Goal: Task Accomplishment & Management: Manage account settings

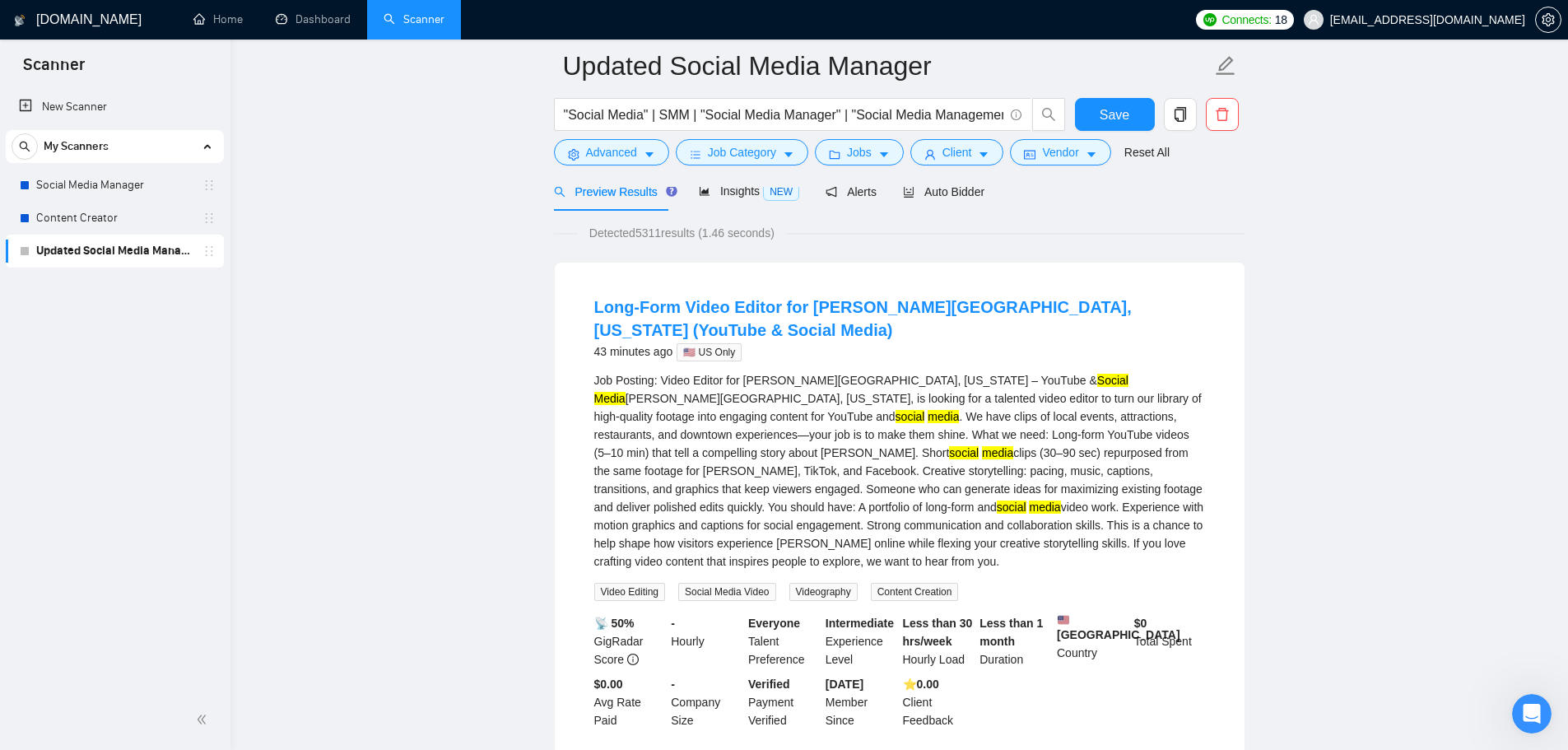
click at [97, 255] on link "Updated Social Media Manager" at bounding box center [114, 251] width 157 height 33
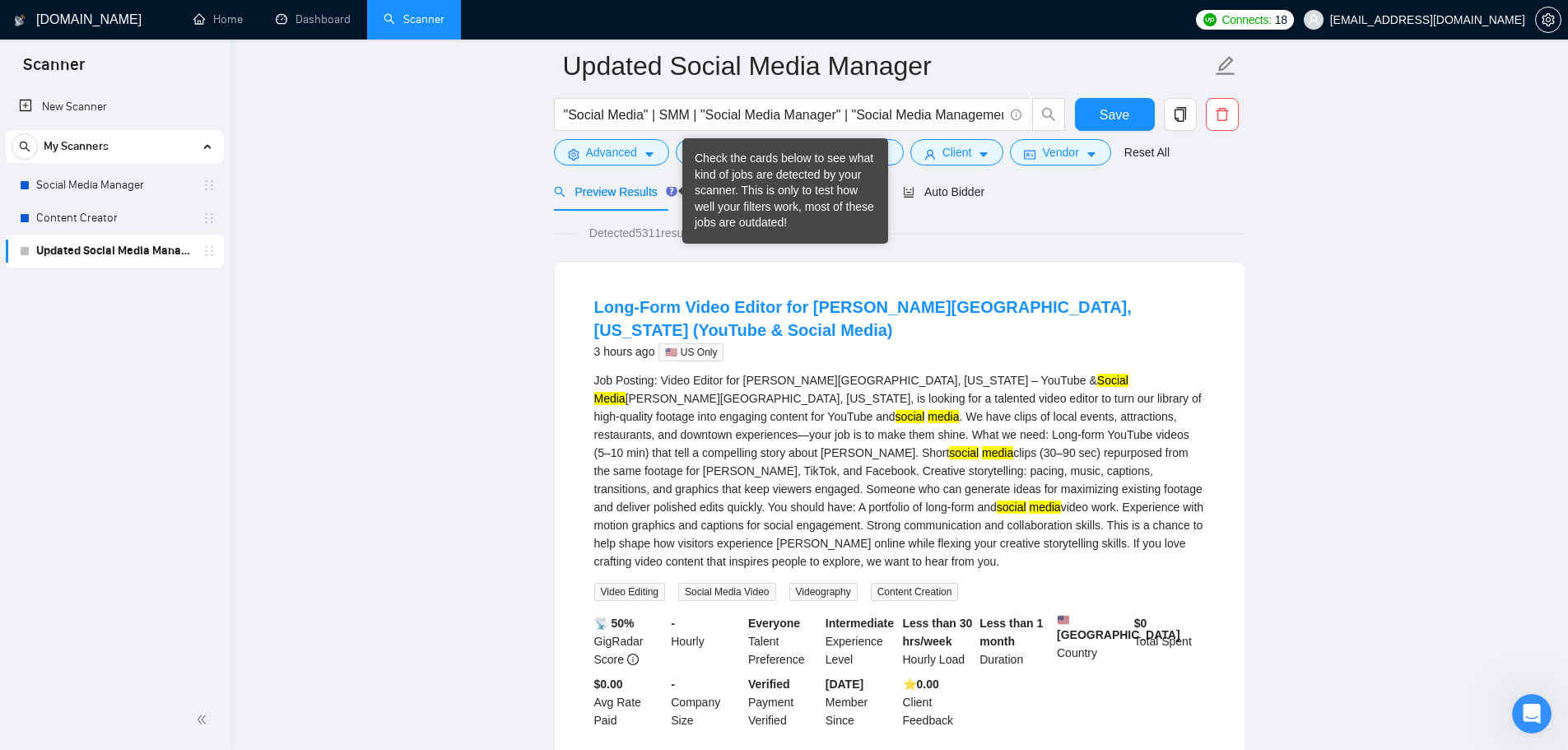
click at [704, 184] on div "Check the cards below to see what kind of jobs are detected by your scanner. Th…" at bounding box center [785, 191] width 181 height 81
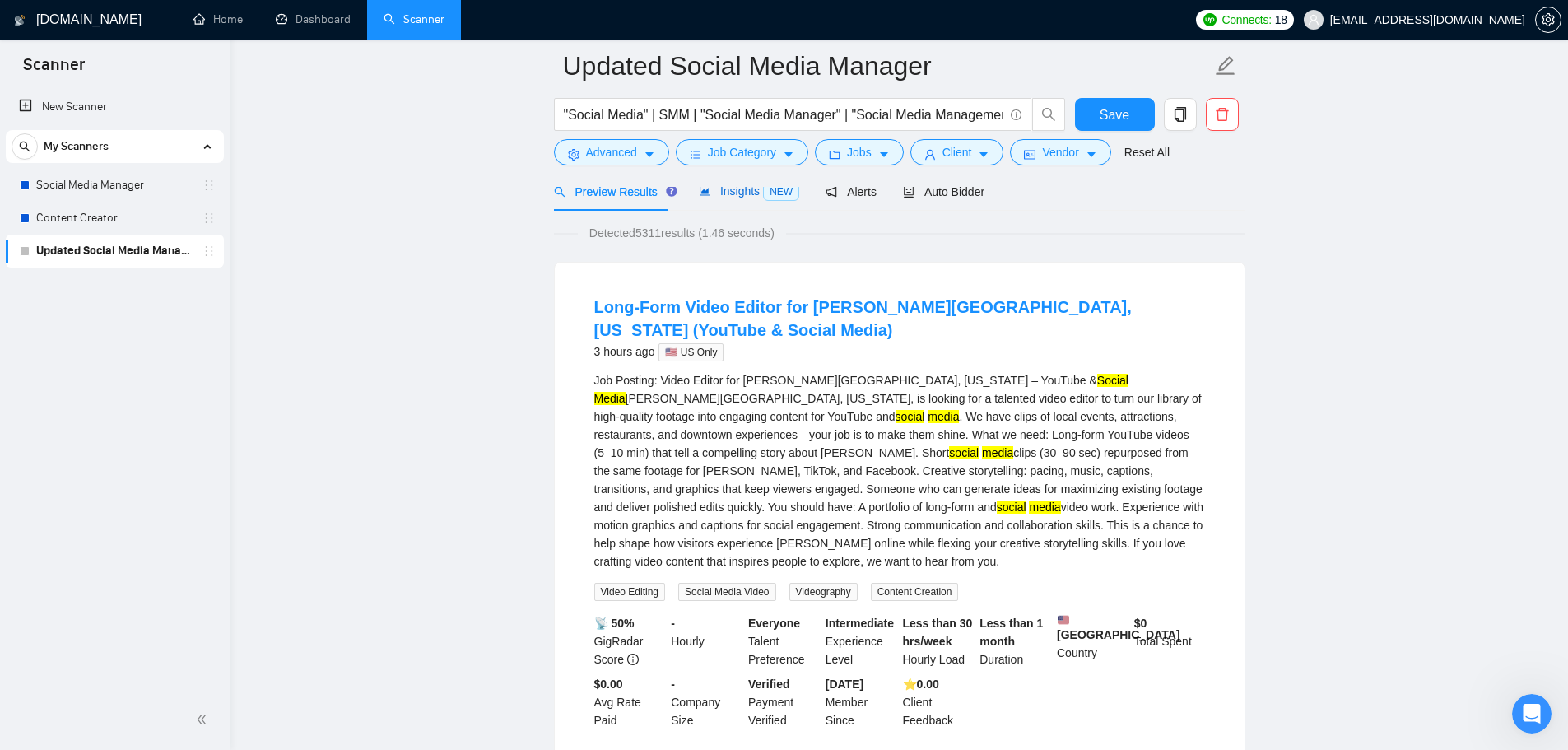
click at [715, 199] on div "Insights NEW" at bounding box center [748, 191] width 100 height 19
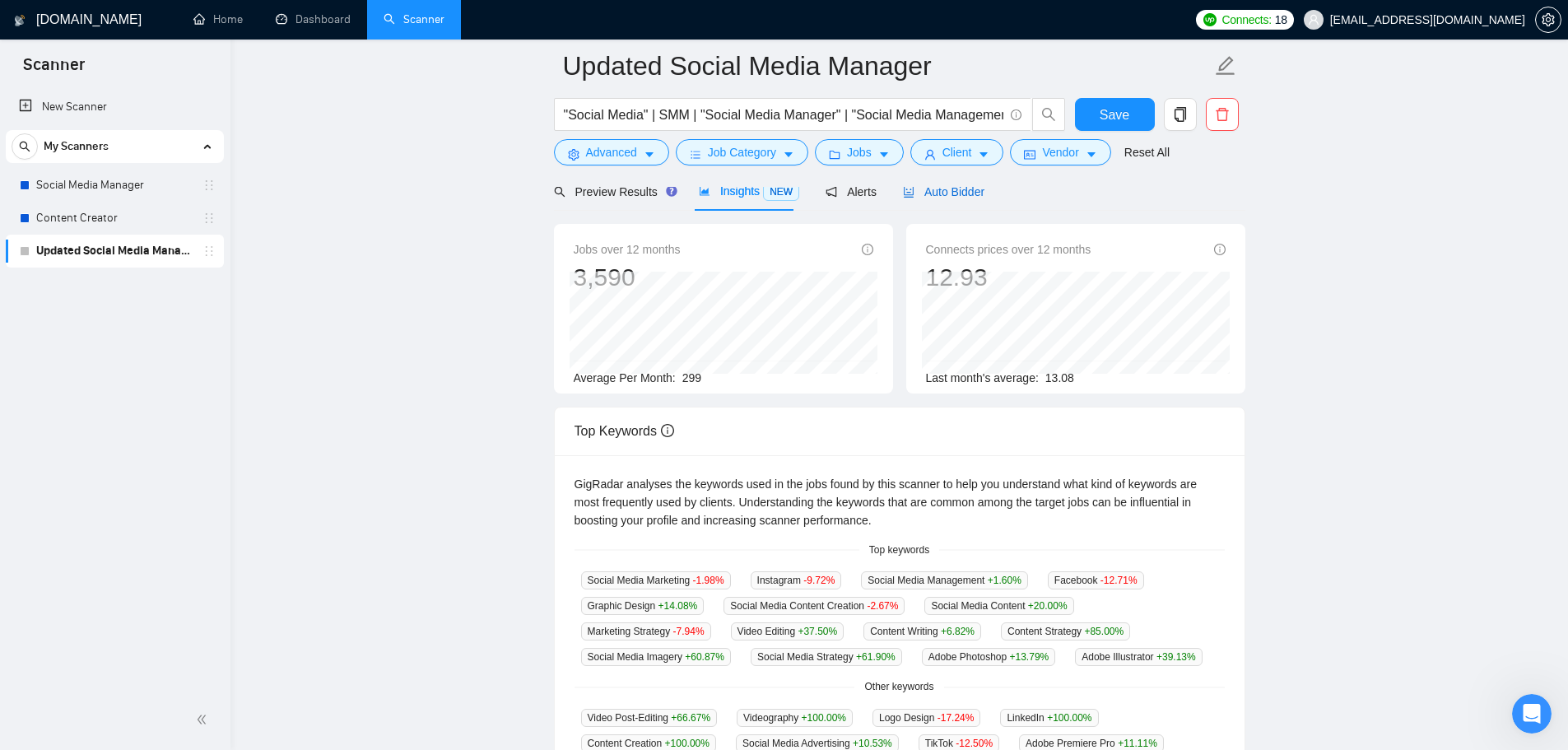
click at [959, 195] on span "Auto Bidder" at bounding box center [943, 192] width 82 height 13
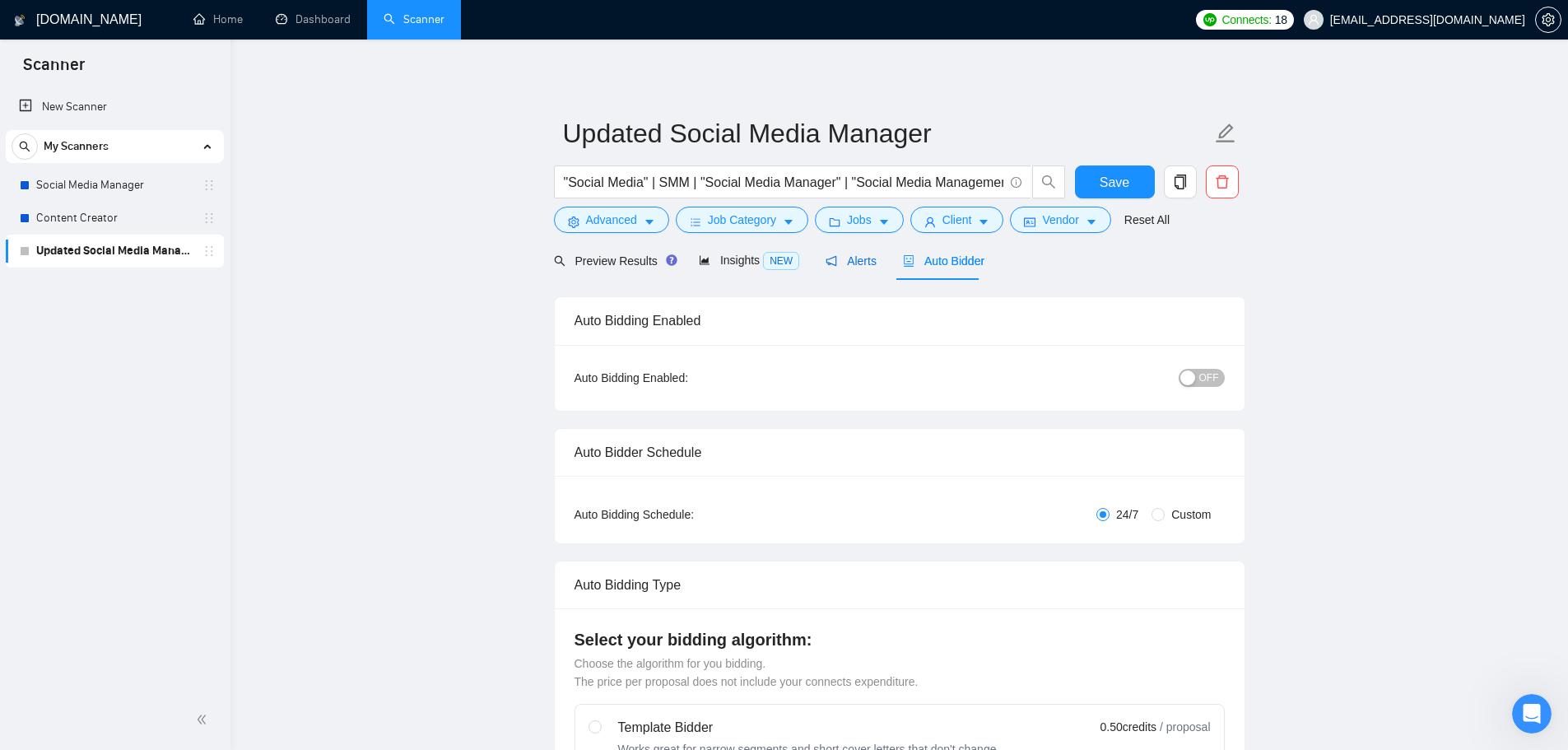
click at [834, 268] on span "Alerts" at bounding box center [851, 261] width 51 height 13
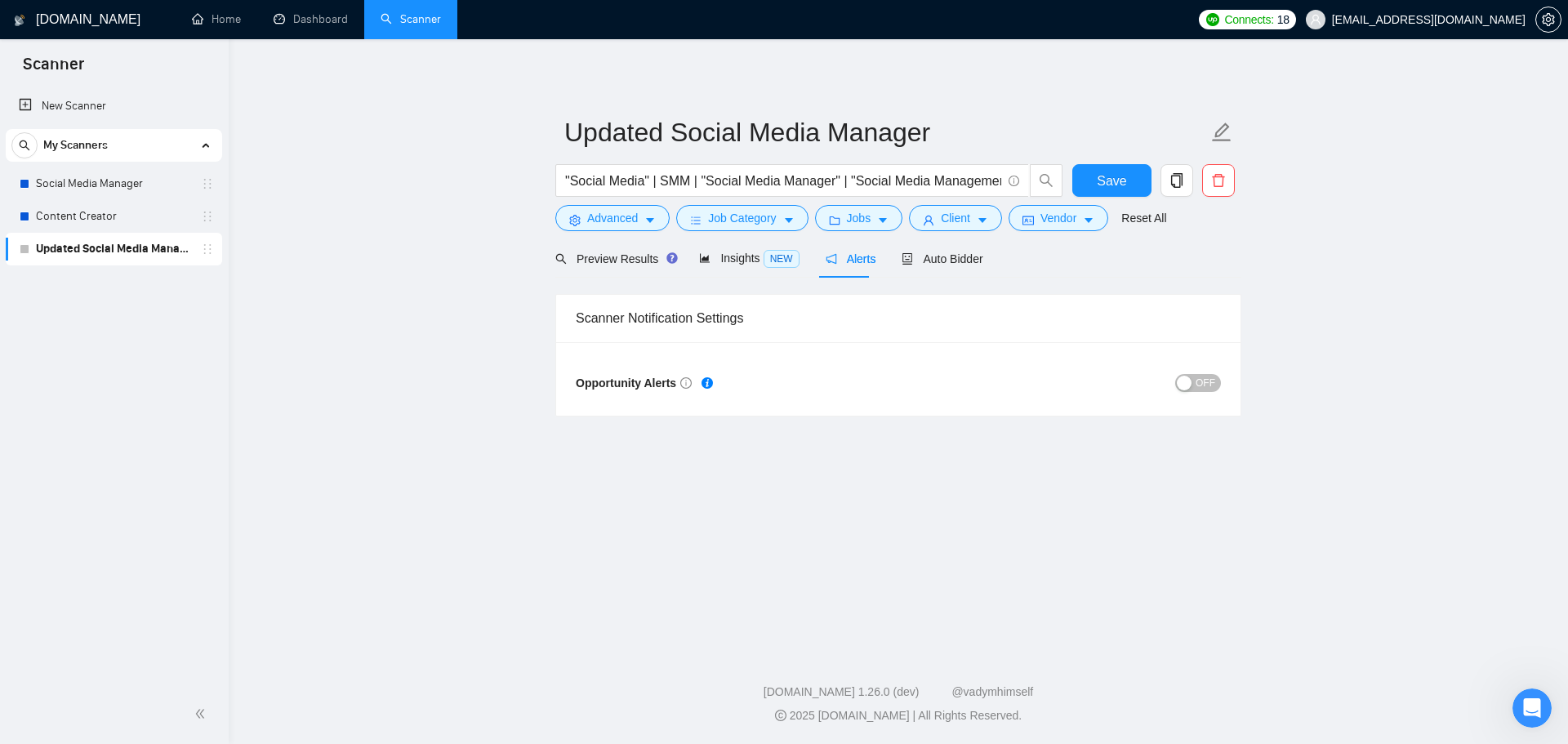
click at [1208, 381] on span "OFF" at bounding box center [1205, 383] width 19 height 18
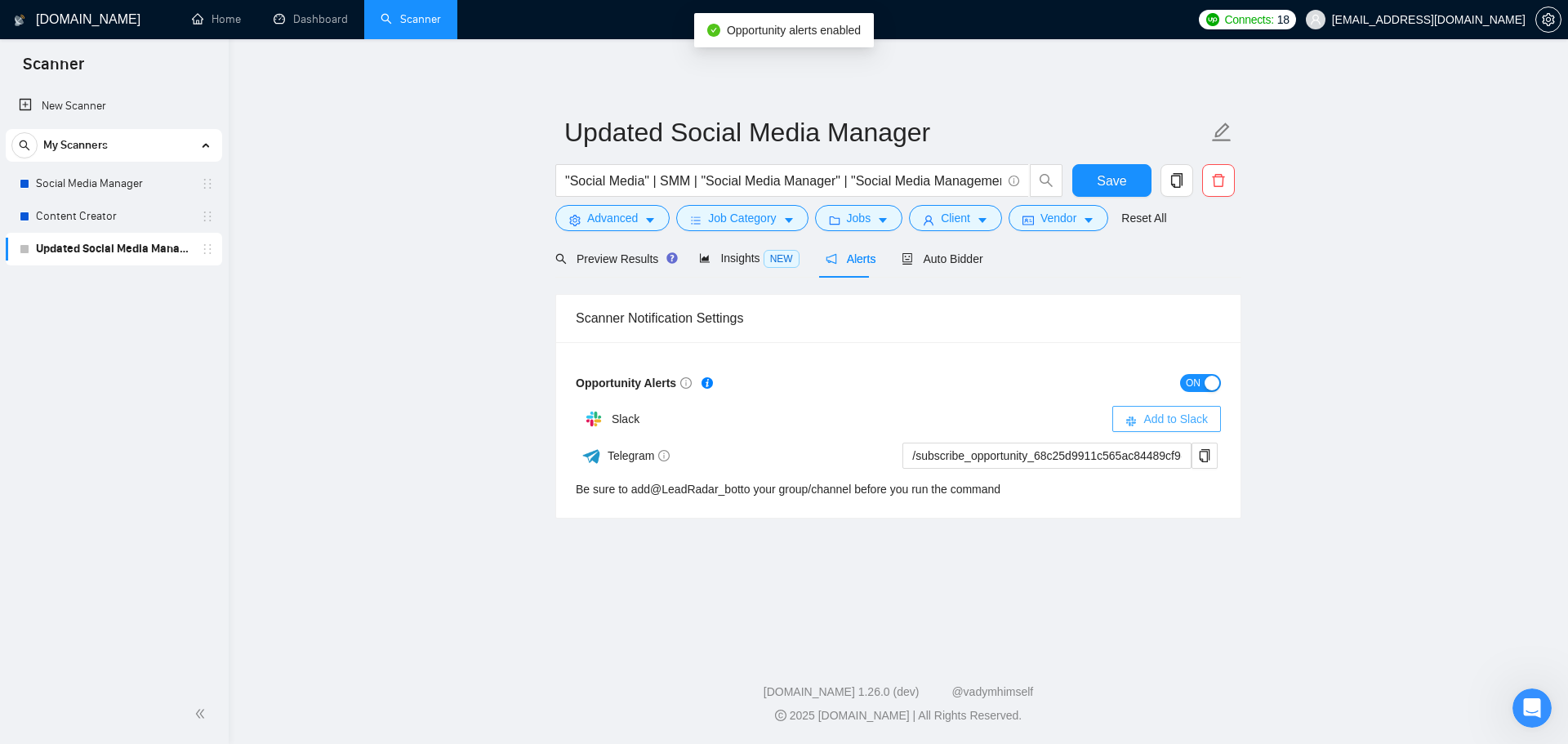
click at [1176, 418] on span "Add to Slack" at bounding box center [1175, 419] width 64 height 18
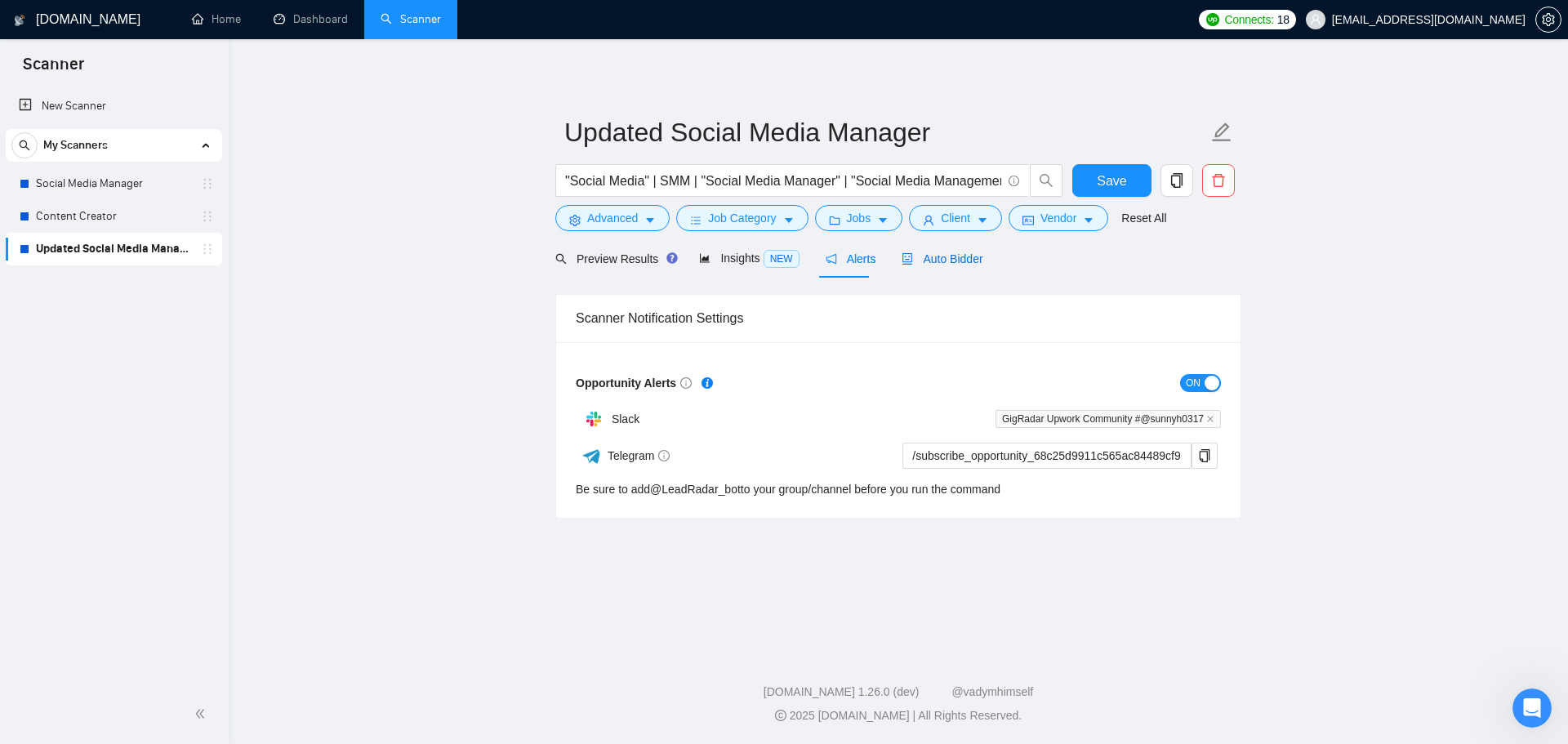
click at [905, 256] on icon "robot" at bounding box center [908, 259] width 10 height 12
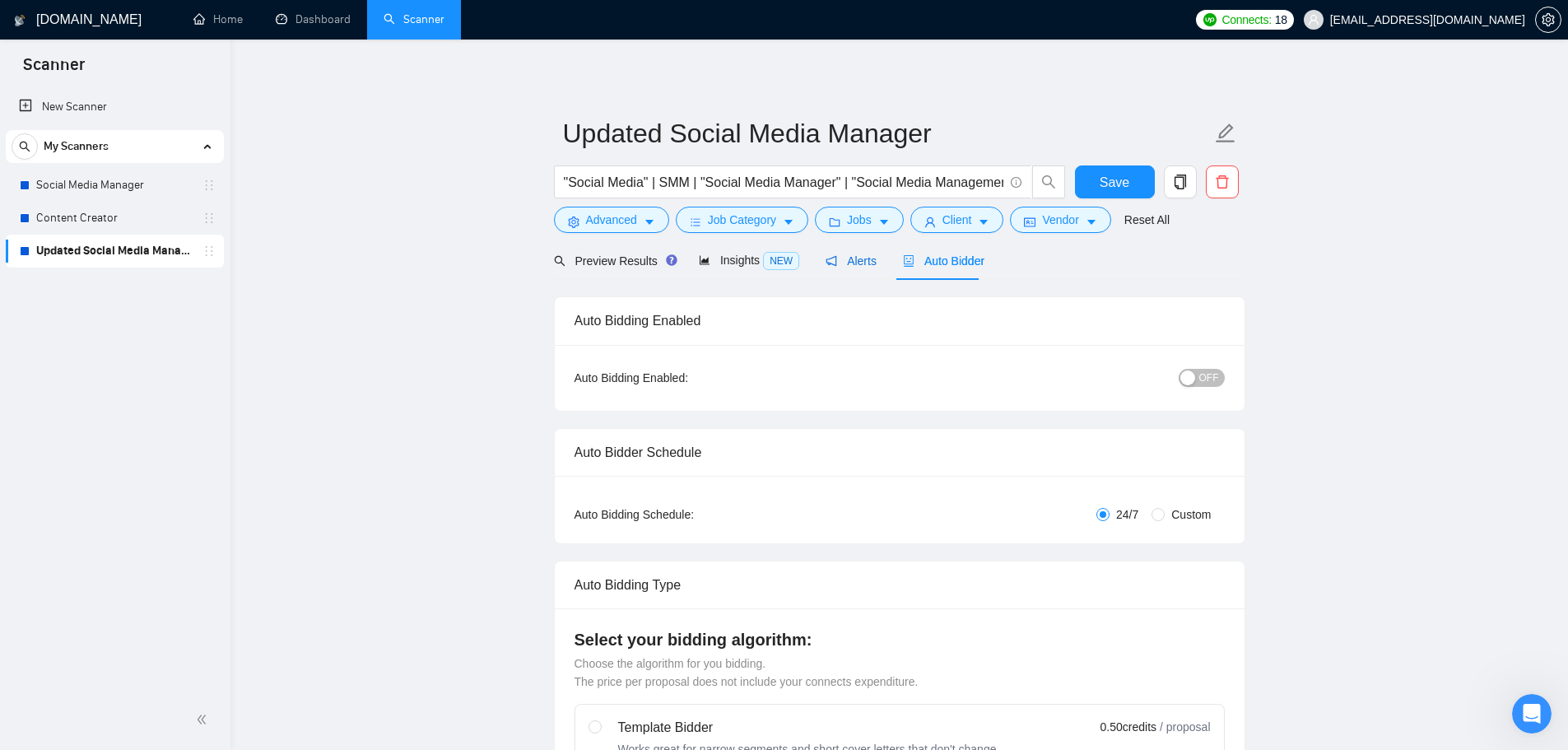
click at [834, 259] on span "Alerts" at bounding box center [851, 261] width 51 height 13
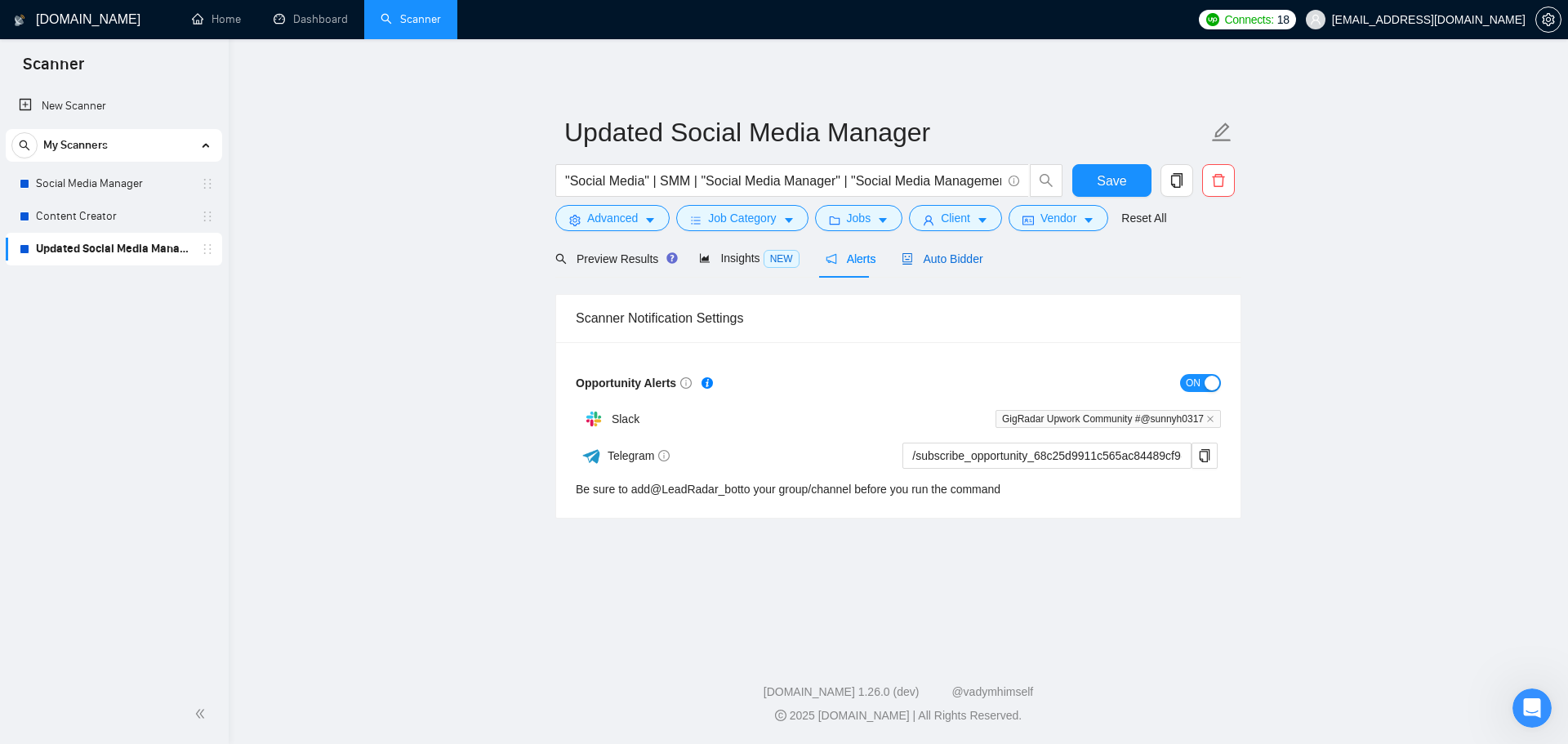
click at [928, 262] on span "Auto Bidder" at bounding box center [942, 259] width 81 height 13
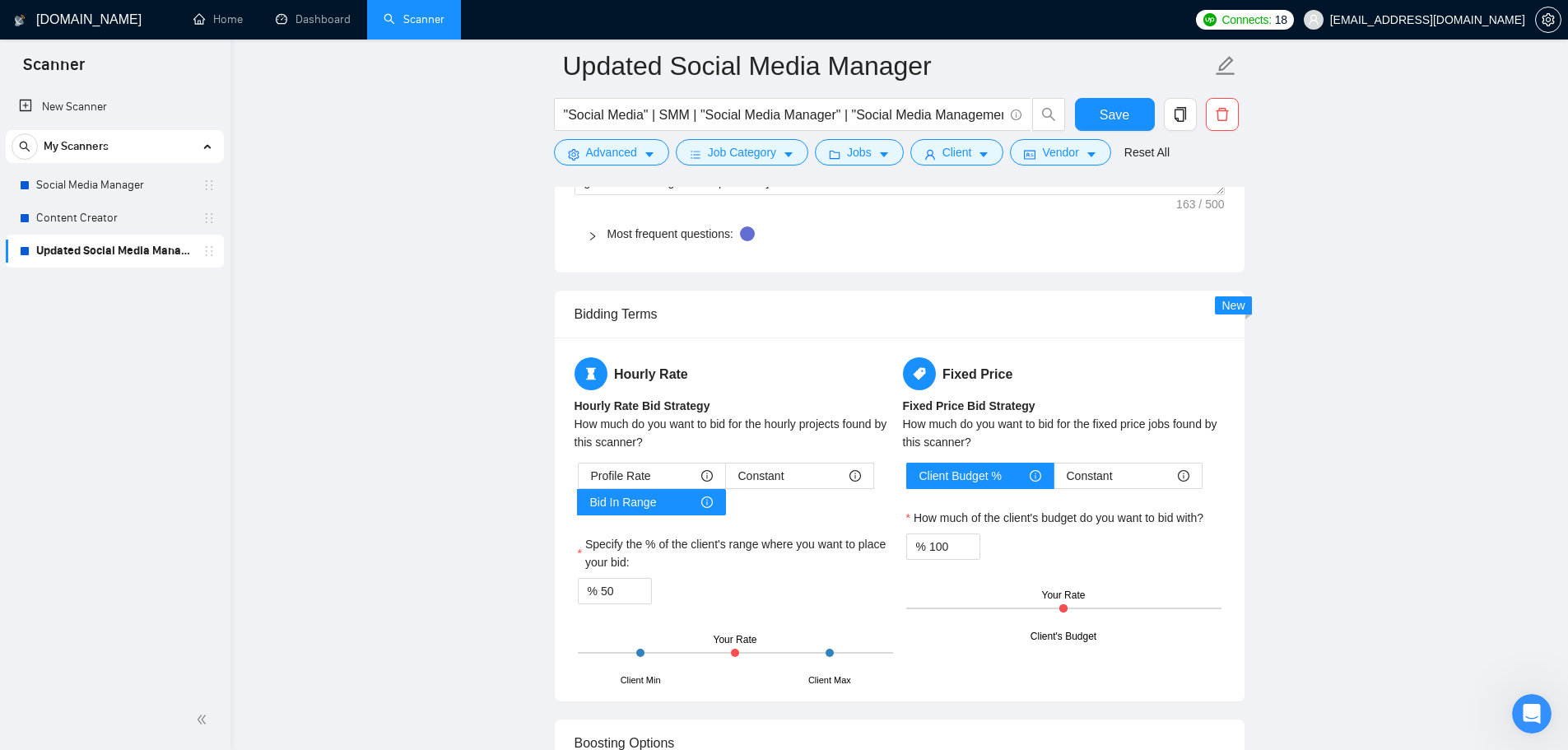
scroll to position [2717, 0]
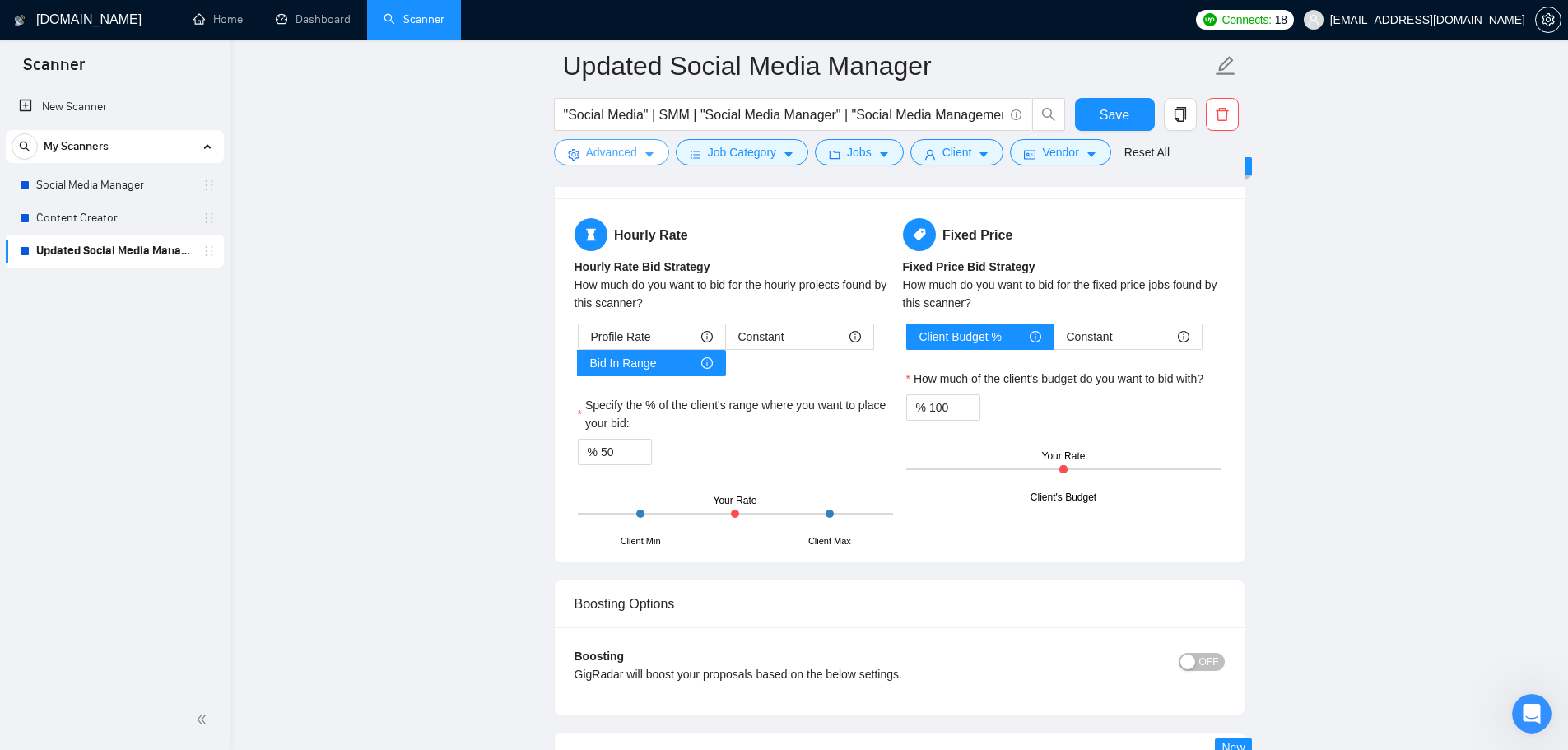
click at [629, 150] on span "Advanced" at bounding box center [611, 152] width 51 height 19
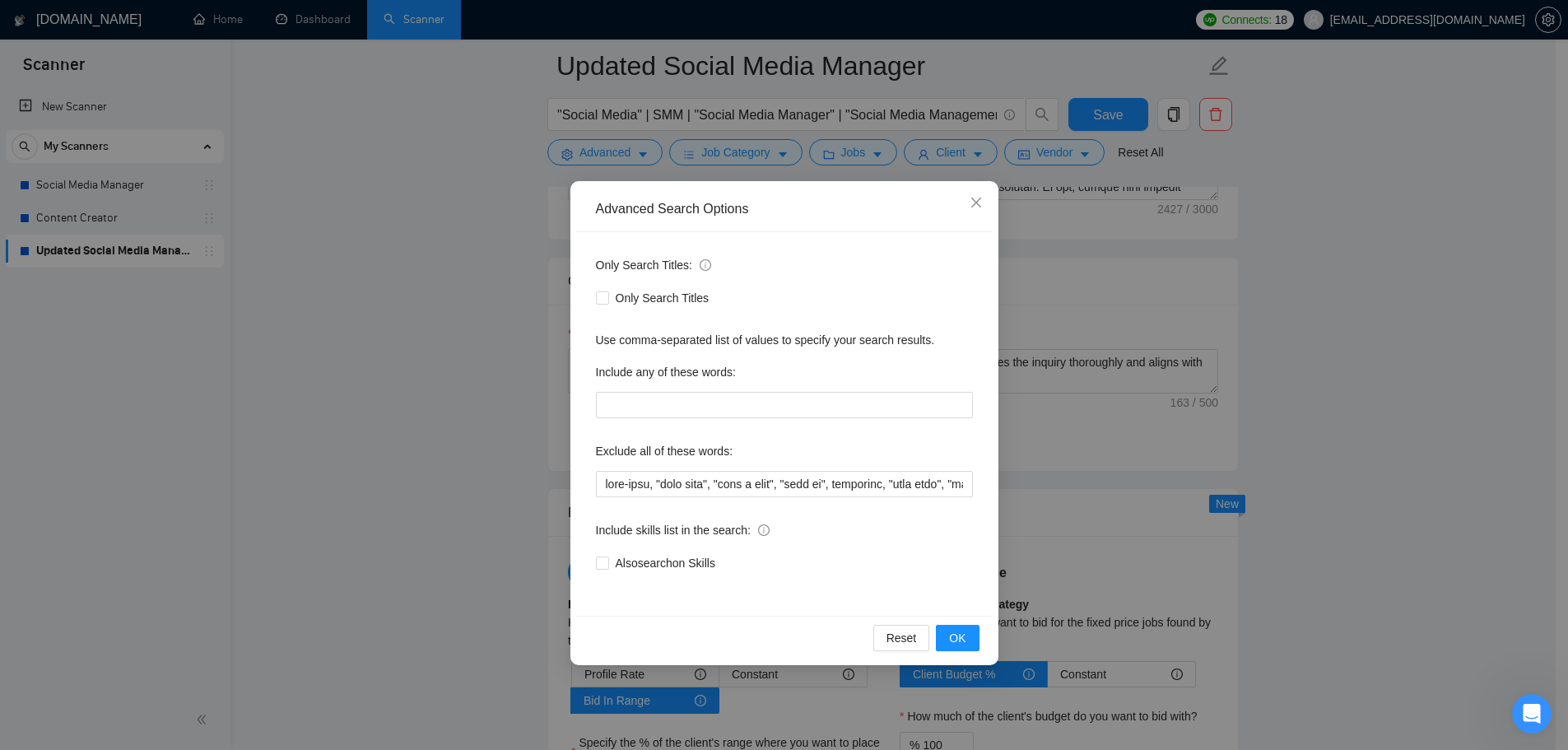
scroll to position [2388, 0]
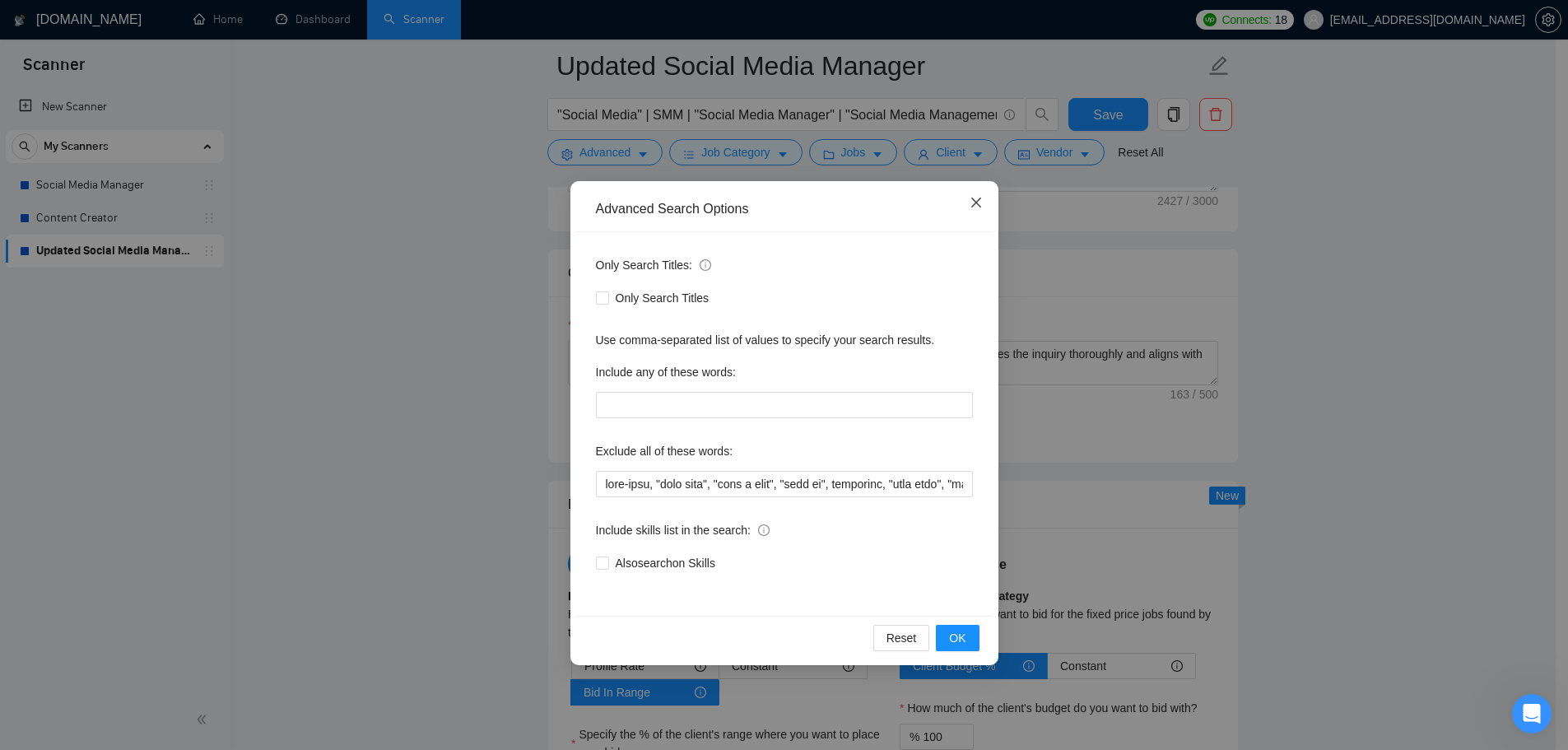
click at [976, 201] on icon "close" at bounding box center [976, 203] width 13 height 13
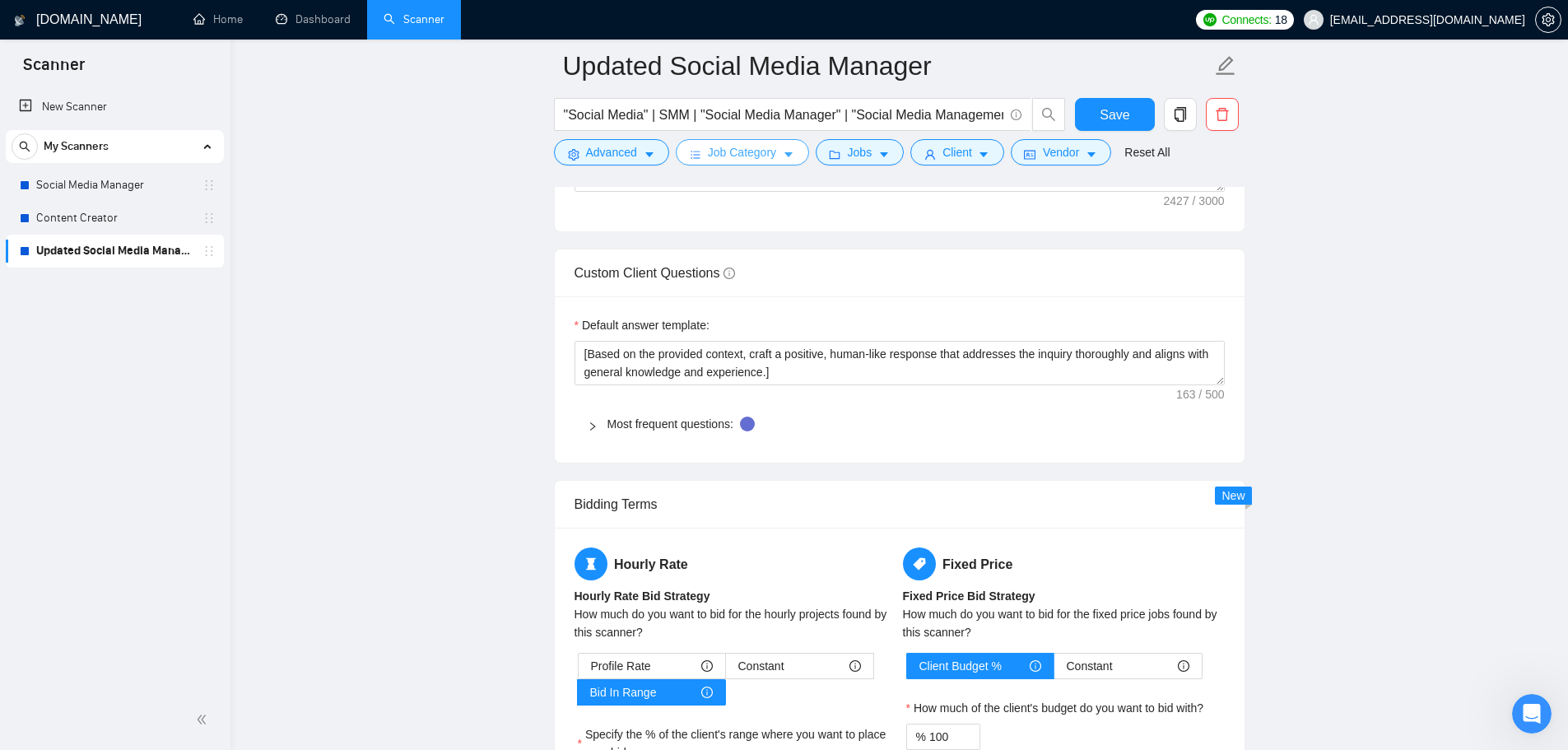
click at [720, 157] on span "Job Category" at bounding box center [741, 152] width 68 height 19
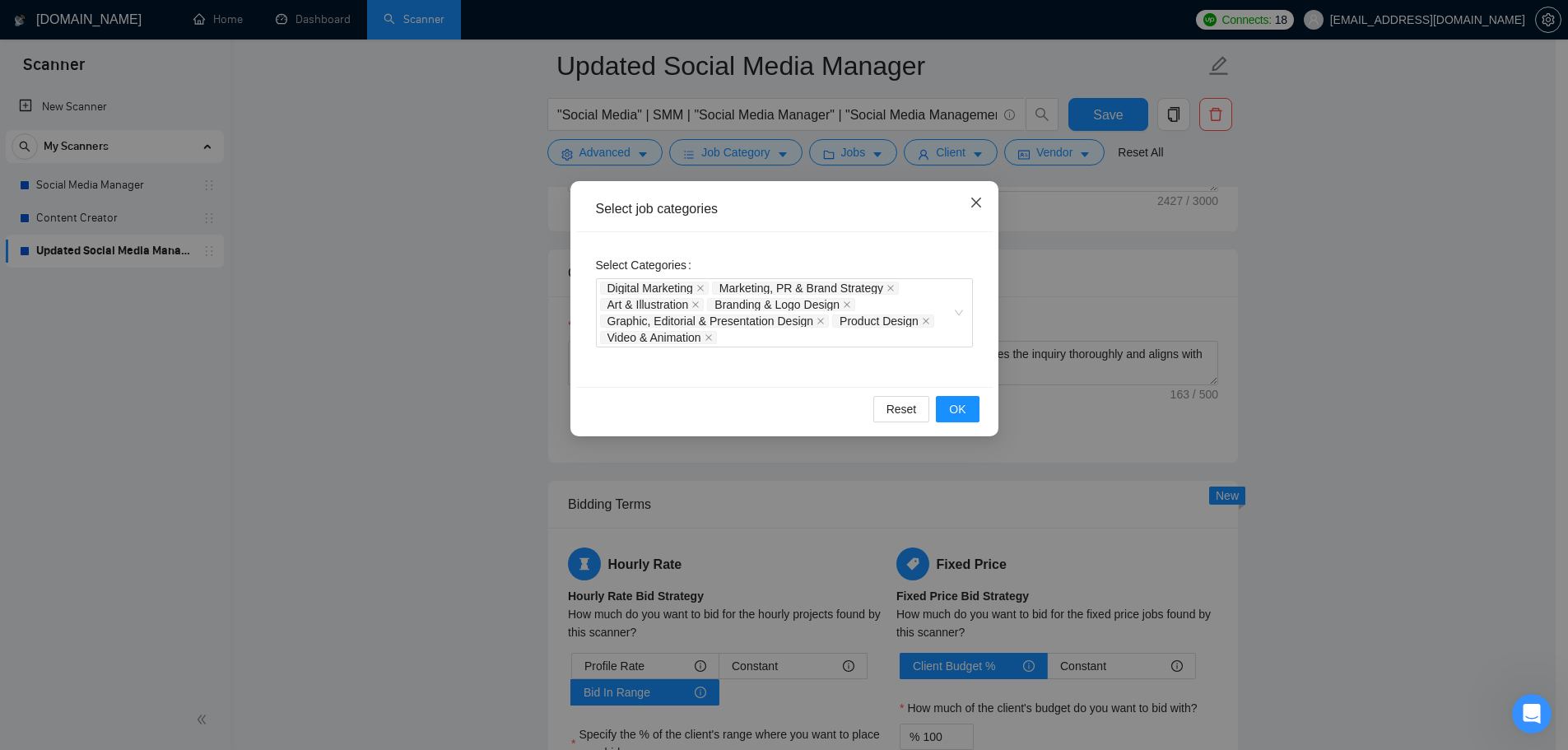
click at [971, 195] on span "Close" at bounding box center [976, 203] width 45 height 45
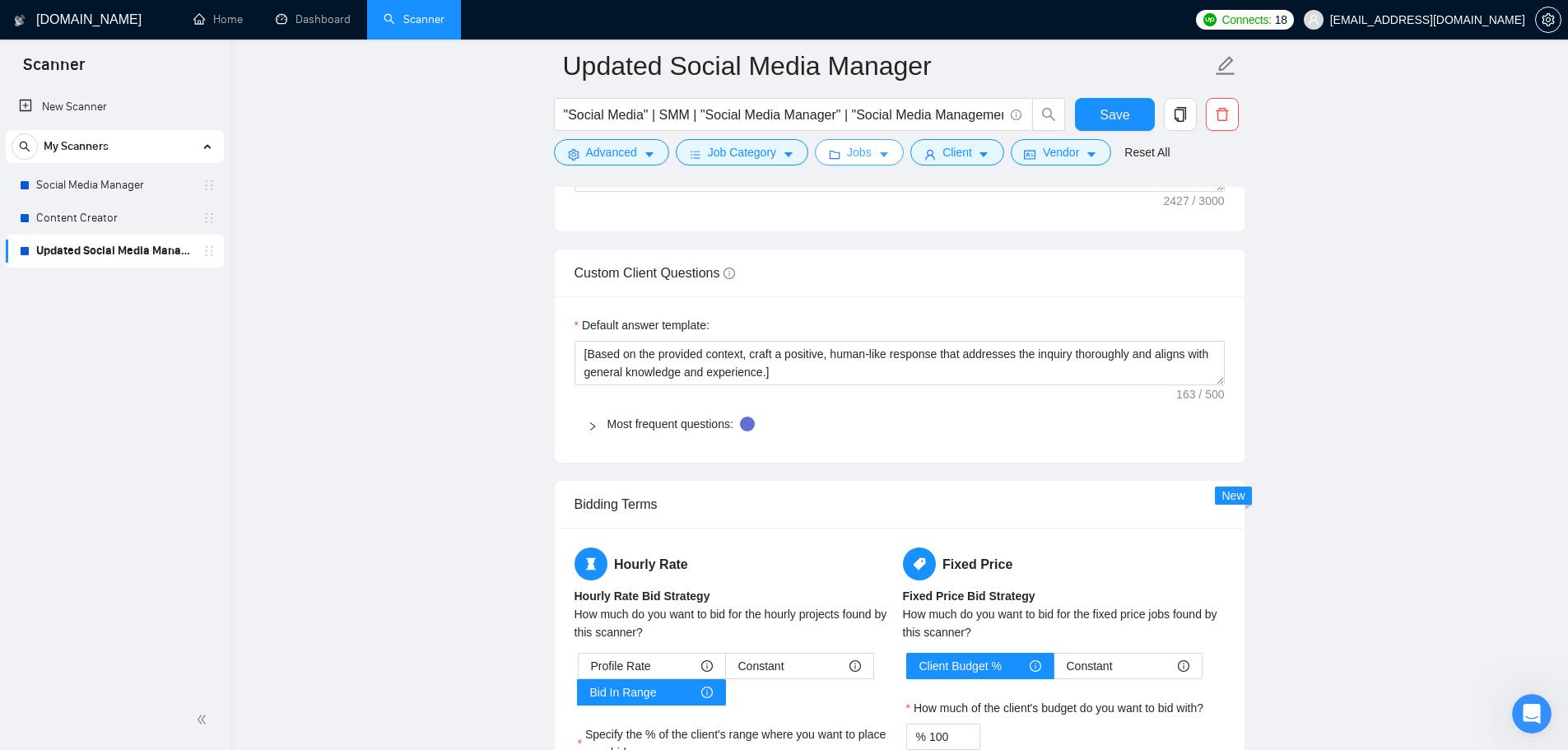
click at [840, 142] on button "Jobs" at bounding box center [859, 152] width 89 height 26
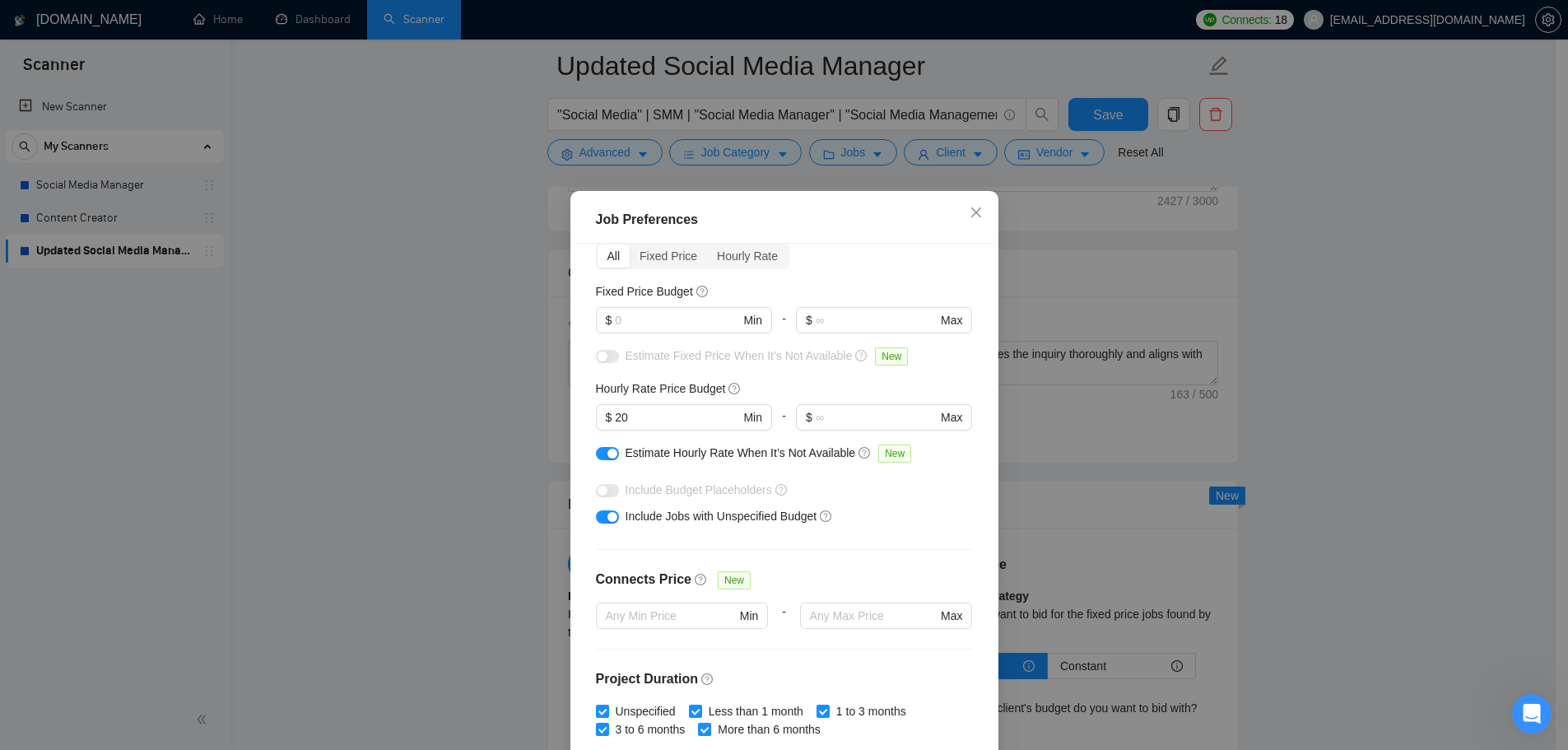
scroll to position [165, 0]
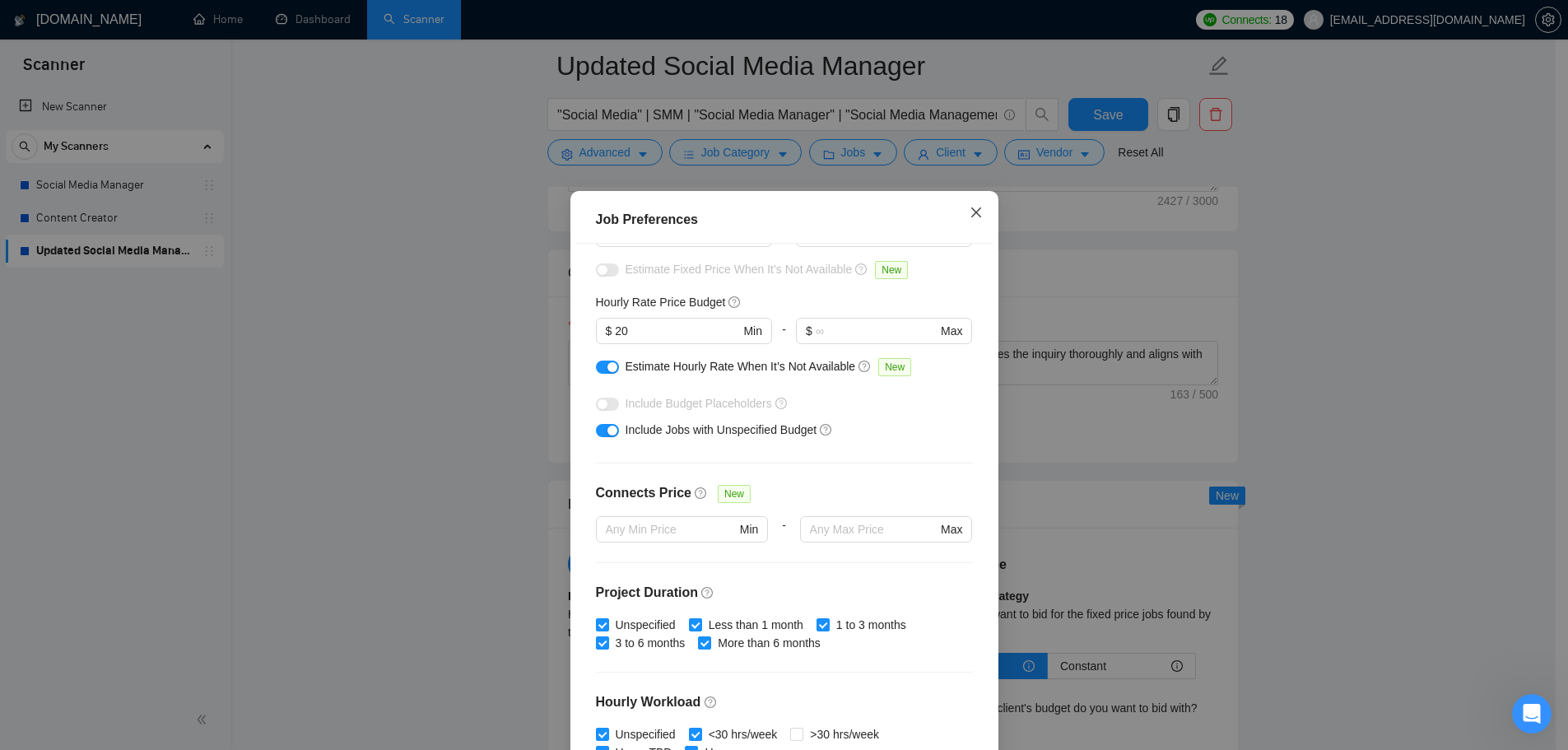
click at [980, 216] on span "Close" at bounding box center [976, 213] width 45 height 45
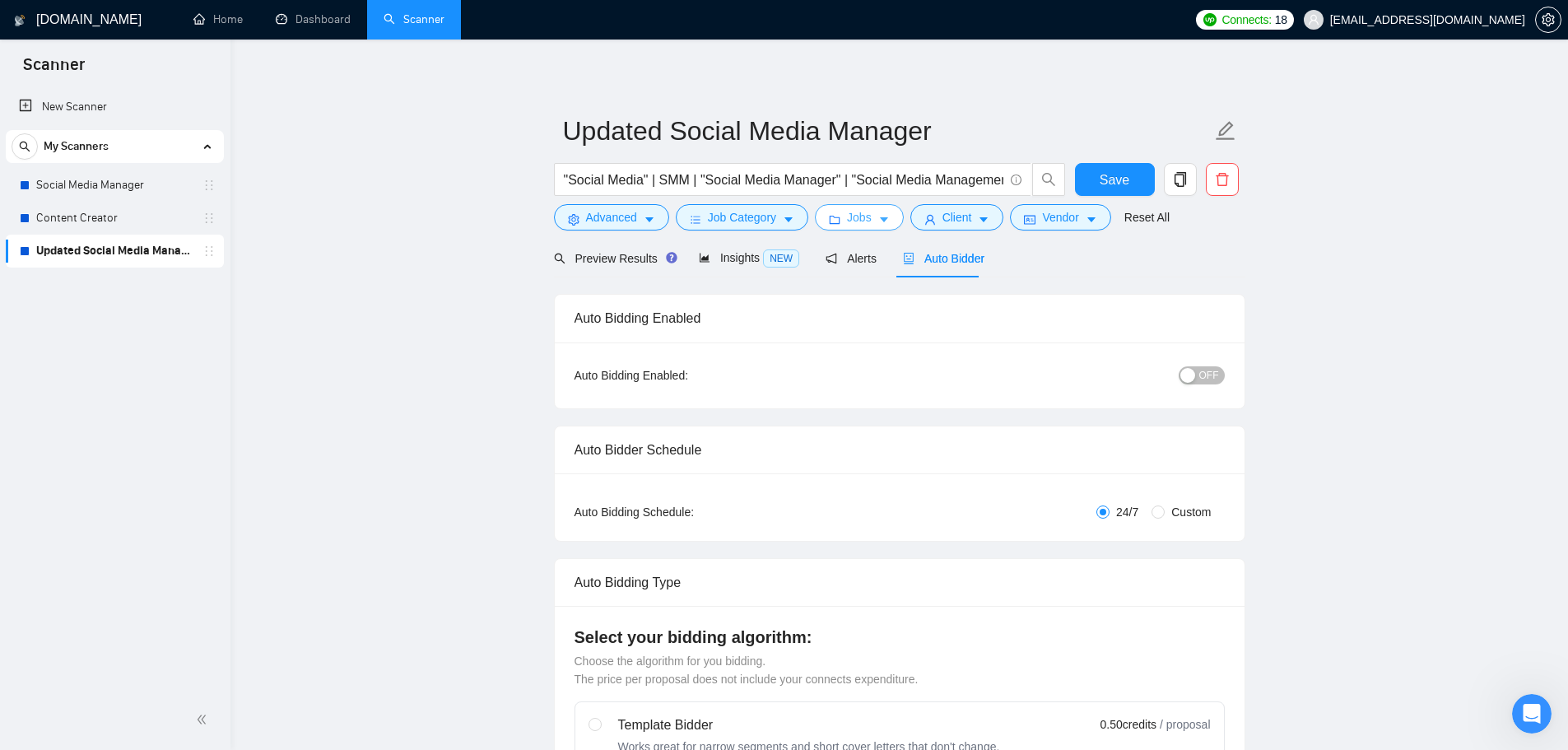
scroll to position [0, 0]
